Goal: Task Accomplishment & Management: Use online tool/utility

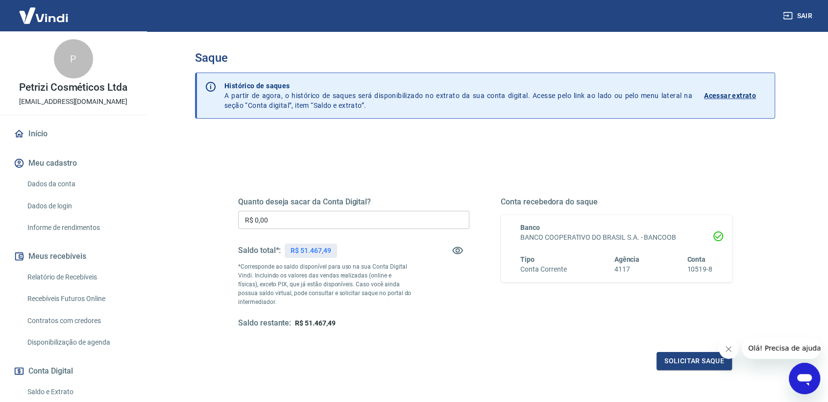
click at [286, 217] on input "R$ 0,00" at bounding box center [353, 220] width 231 height 18
type input "R$ 51.467,49"
click at [672, 358] on button "Solicitar saque" at bounding box center [694, 361] width 75 height 18
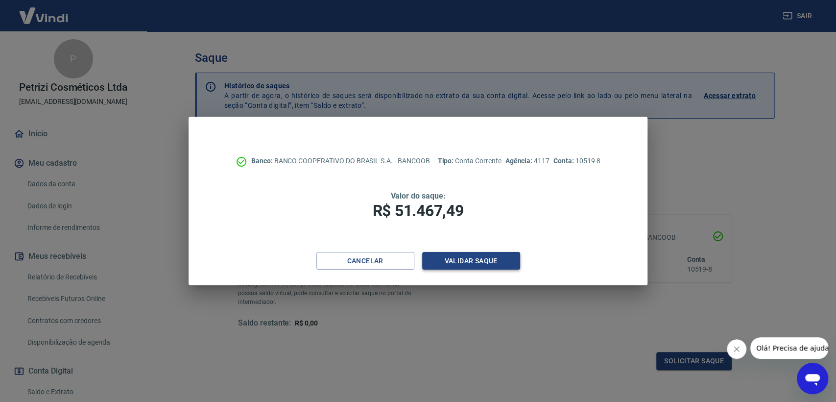
click at [473, 262] on button "Validar saque" at bounding box center [471, 261] width 98 height 18
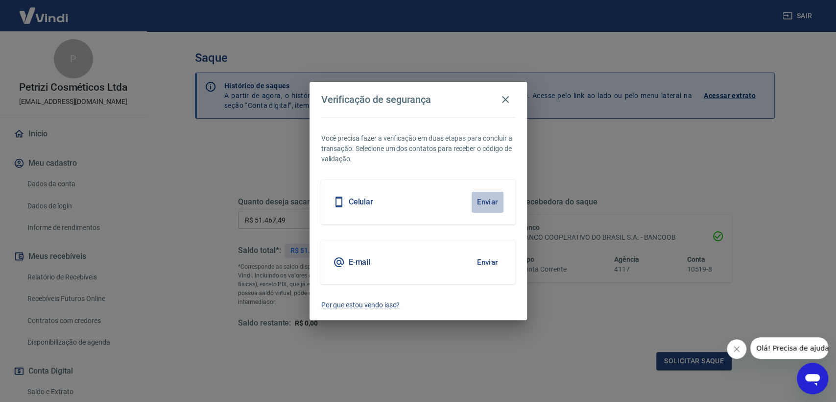
click at [490, 200] on button "Enviar" at bounding box center [488, 202] width 32 height 21
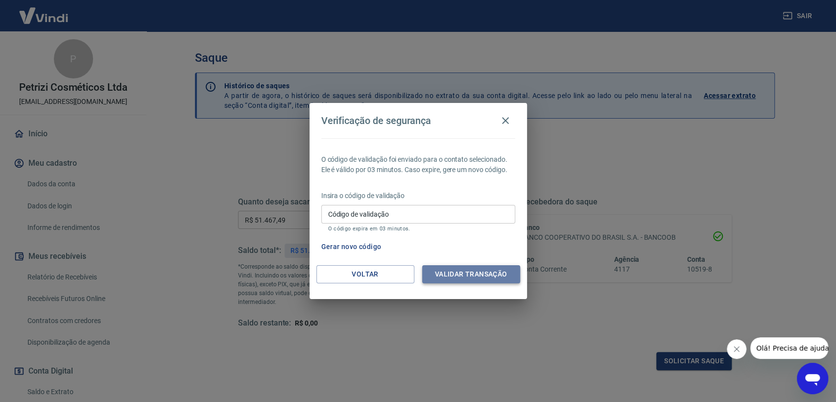
click at [494, 277] on button "Validar transação" at bounding box center [471, 274] width 98 height 18
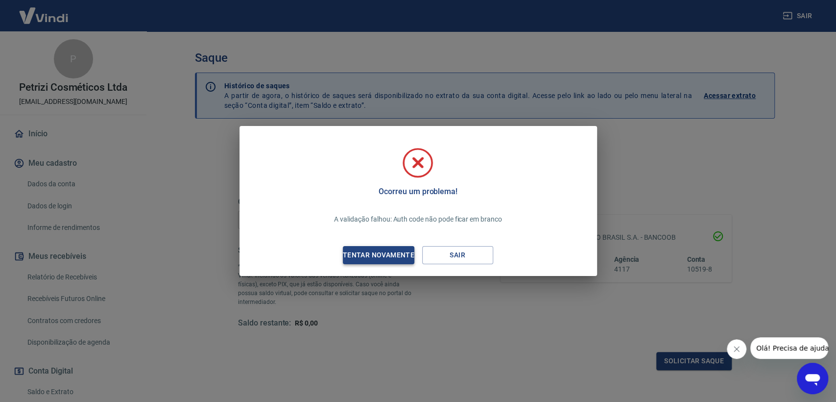
click at [393, 252] on div "Tentar novamente" at bounding box center [378, 255] width 95 height 12
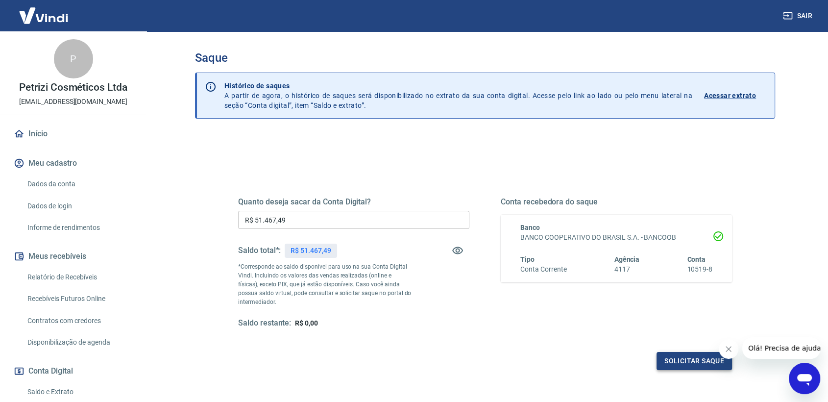
click at [705, 358] on button "Solicitar saque" at bounding box center [694, 361] width 75 height 18
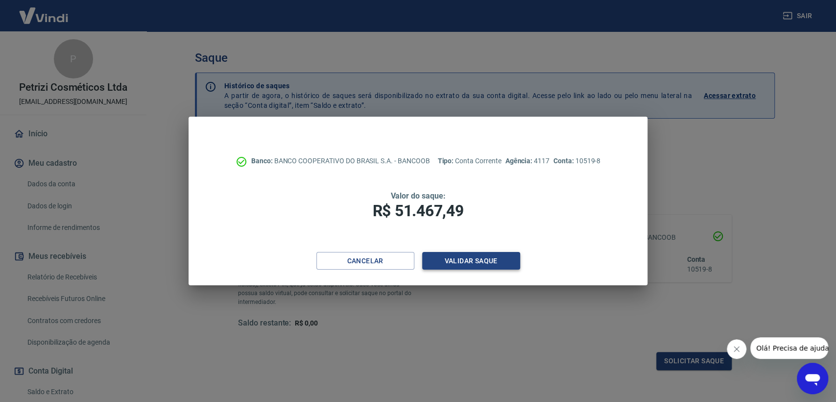
click at [463, 263] on button "Validar saque" at bounding box center [471, 261] width 98 height 18
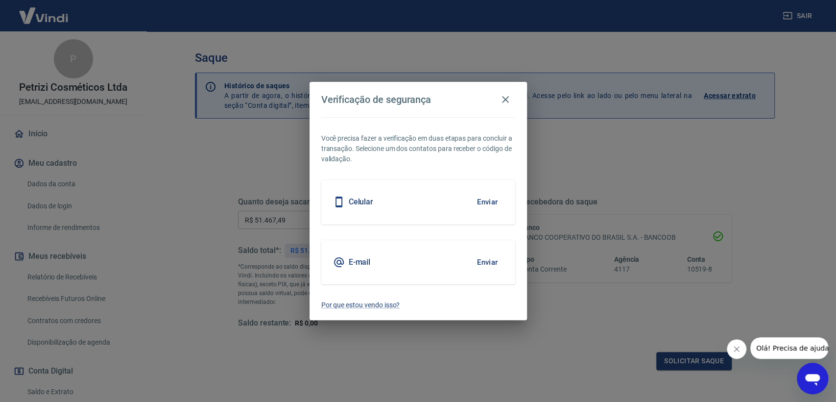
click at [391, 257] on div "E-mail Enviar" at bounding box center [418, 262] width 194 height 44
click at [482, 257] on button "Enviar" at bounding box center [488, 262] width 32 height 21
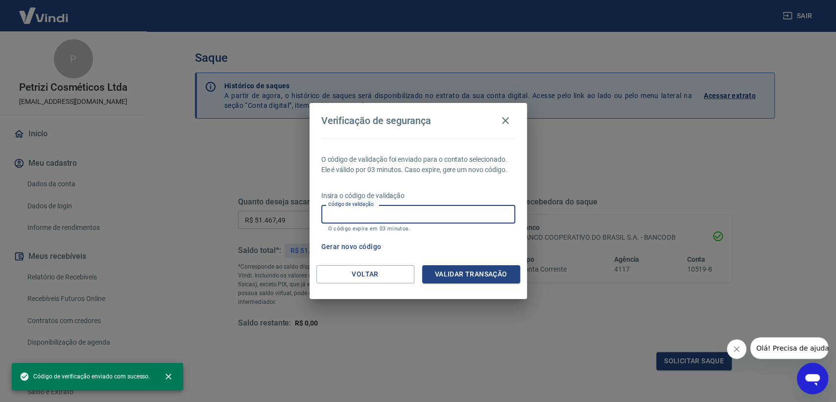
click at [359, 212] on input "Código de validação" at bounding box center [418, 214] width 194 height 18
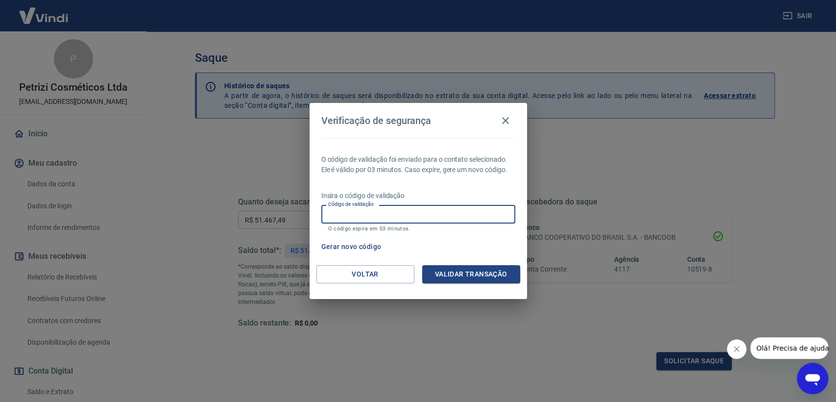
paste input "686601"
type input "686601"
click at [466, 274] on button "Validar transação" at bounding box center [471, 274] width 98 height 18
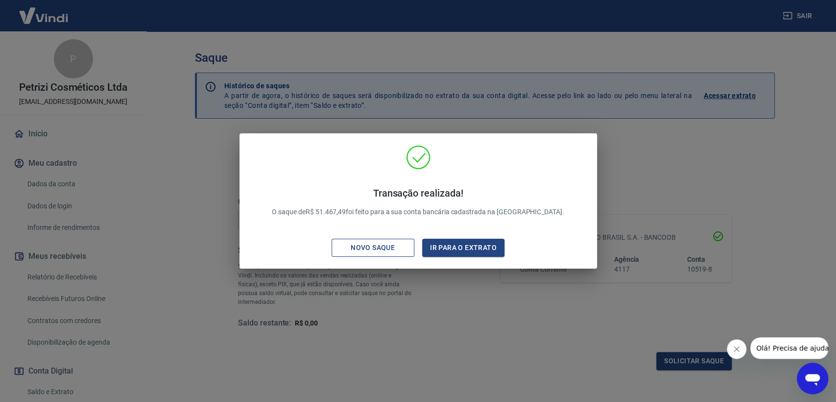
click at [387, 246] on div "Novo saque" at bounding box center [373, 248] width 68 height 12
